Goal: Obtain resource: Download file/media

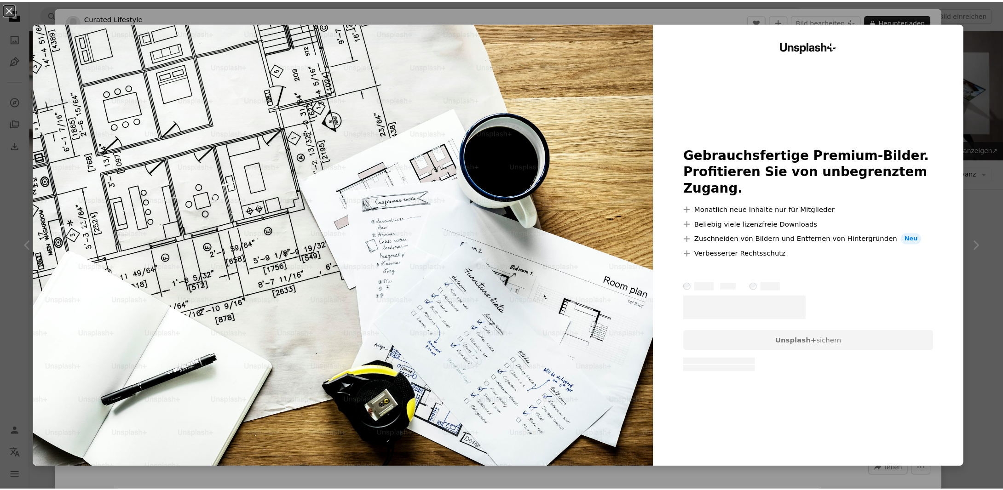
scroll to position [4524, 0]
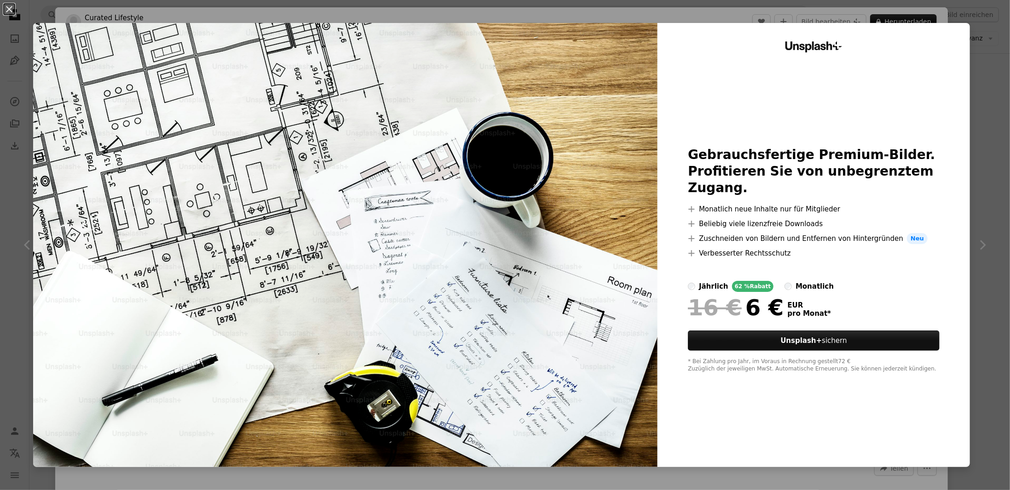
click at [924, 432] on div "Unsplash+ Gebrauchsfertige Premium-Bilder. Profitieren Sie von unbegrenztem Zug…" at bounding box center [813, 245] width 312 height 444
click at [976, 250] on div "An X shape Unsplash+ Gebrauchsfertige Premium-Bilder. Profitieren Sie von unbeg…" at bounding box center [505, 245] width 1010 height 490
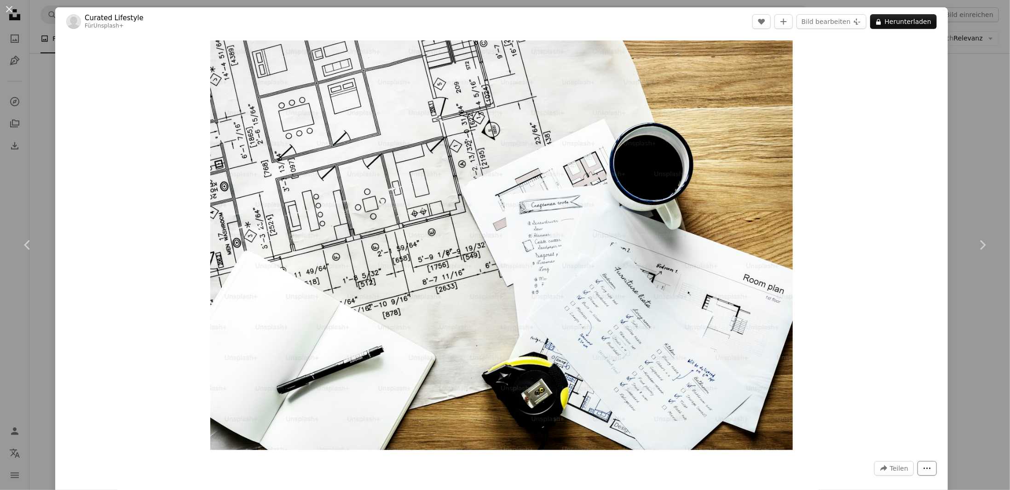
click at [924, 467] on icon "More Actions" at bounding box center [927, 469] width 8 height 8
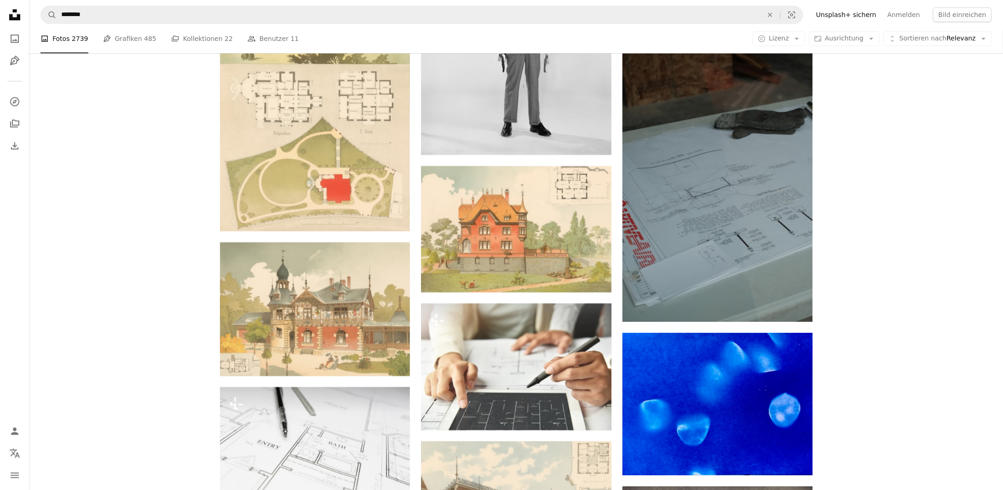
scroll to position [4908, 0]
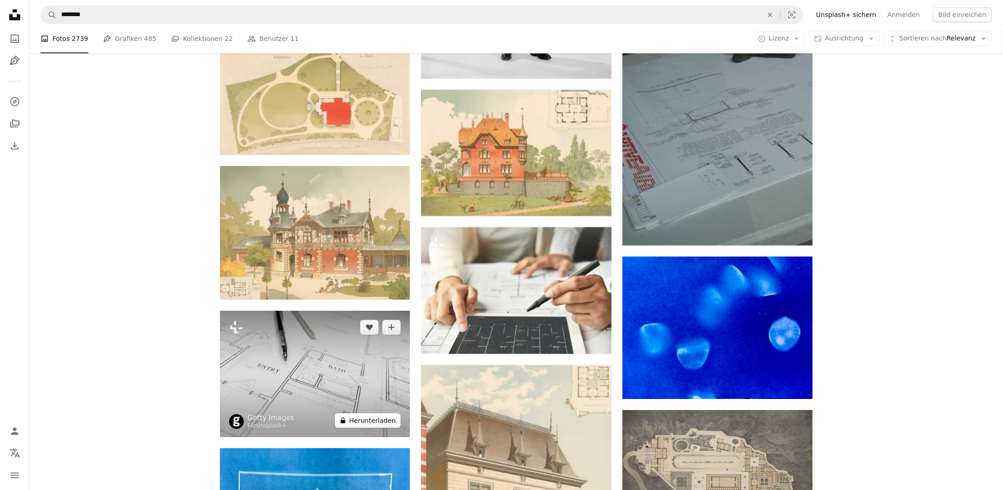
click at [362, 420] on button "A lock Herunterladen" at bounding box center [368, 421] width 66 height 15
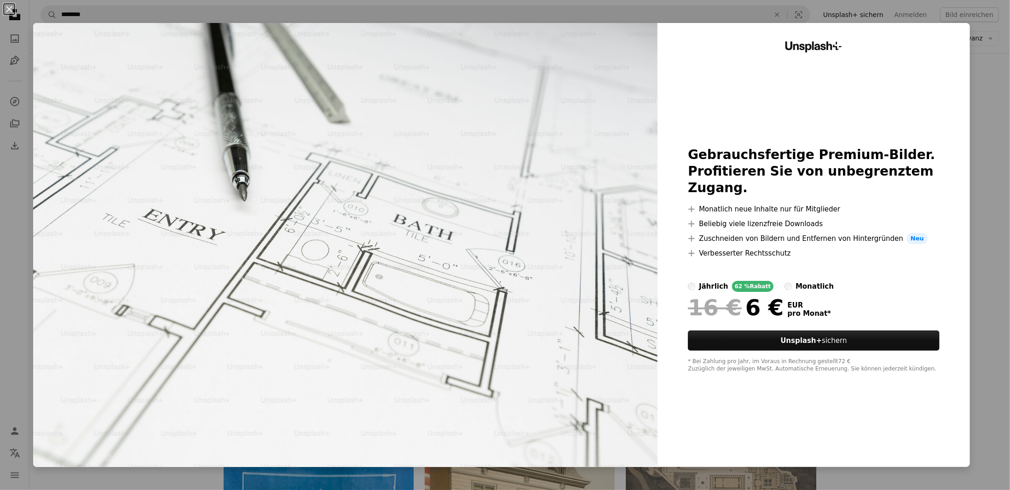
click at [1003, 162] on div "An X shape Unsplash+ Gebrauchsfertige Premium-Bilder. Profitieren Sie von unbeg…" at bounding box center [505, 245] width 1010 height 490
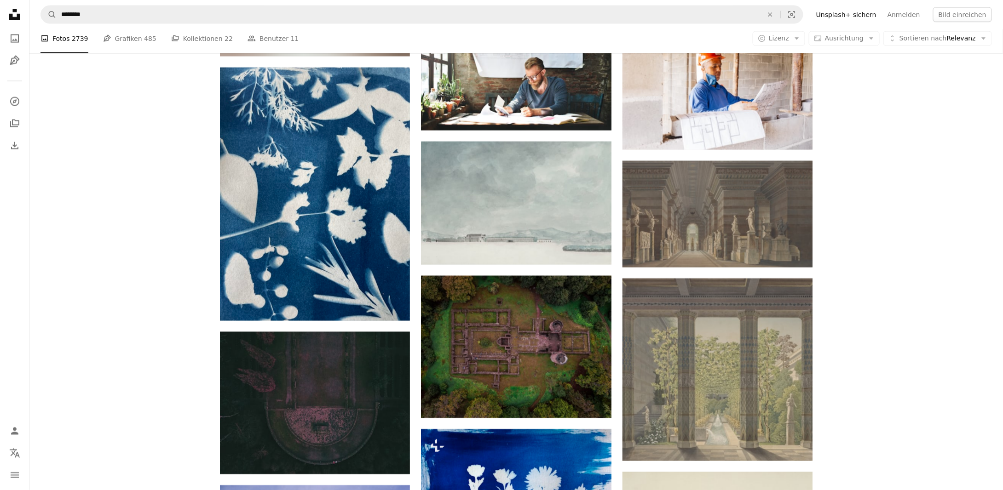
scroll to position [9509, 0]
